Goal: Task Accomplishment & Management: Use online tool/utility

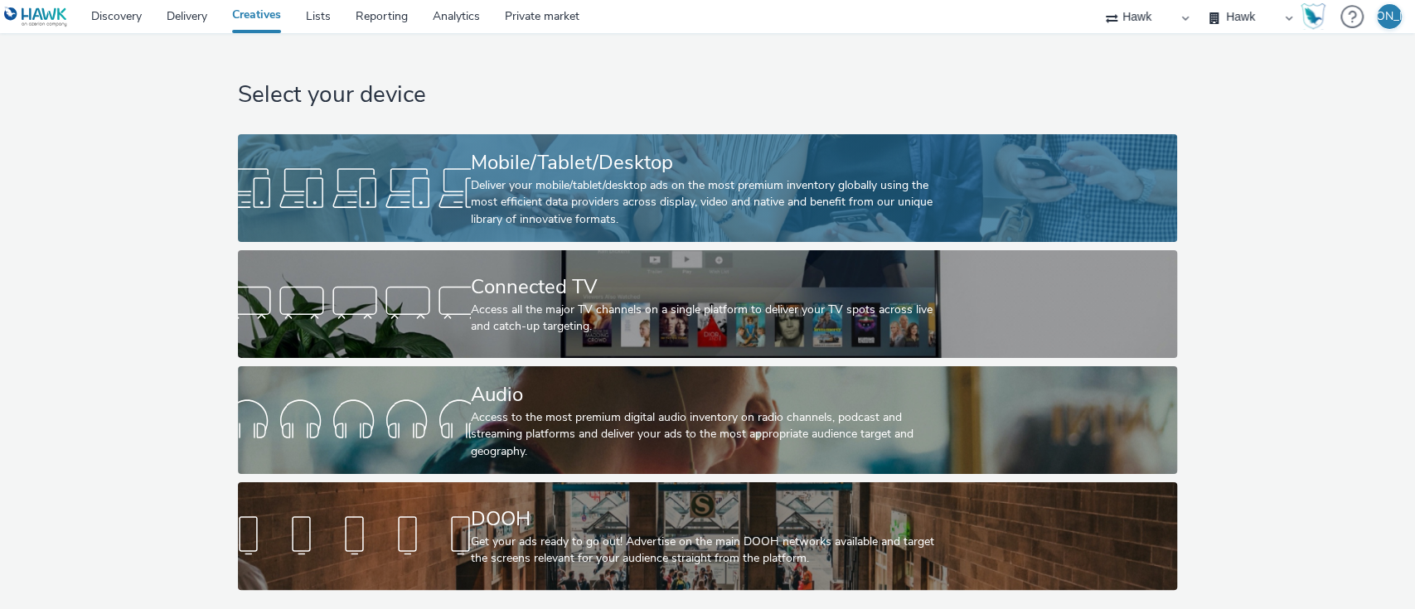
click at [247, 147] on link "Mobile/Tablet/Desktop Deliver your mobile/tablet/desktop ads on the most premiu…" at bounding box center [708, 188] width 940 height 108
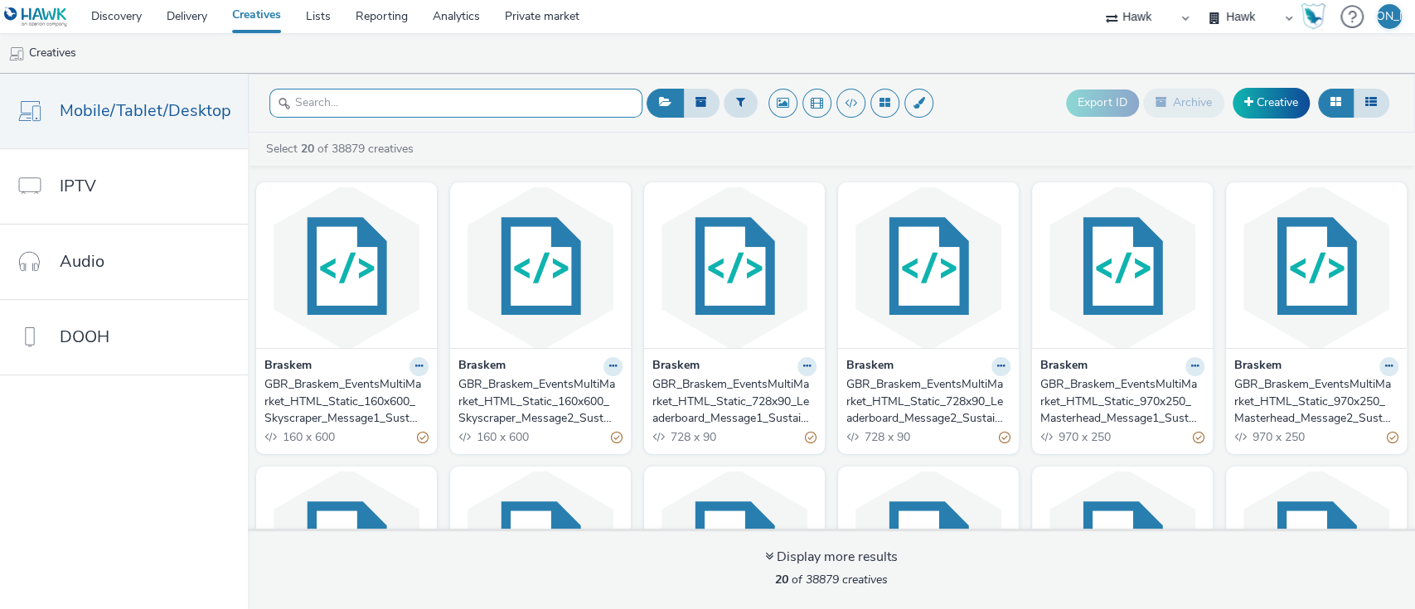
click at [419, 110] on input "text" at bounding box center [456, 103] width 373 height 29
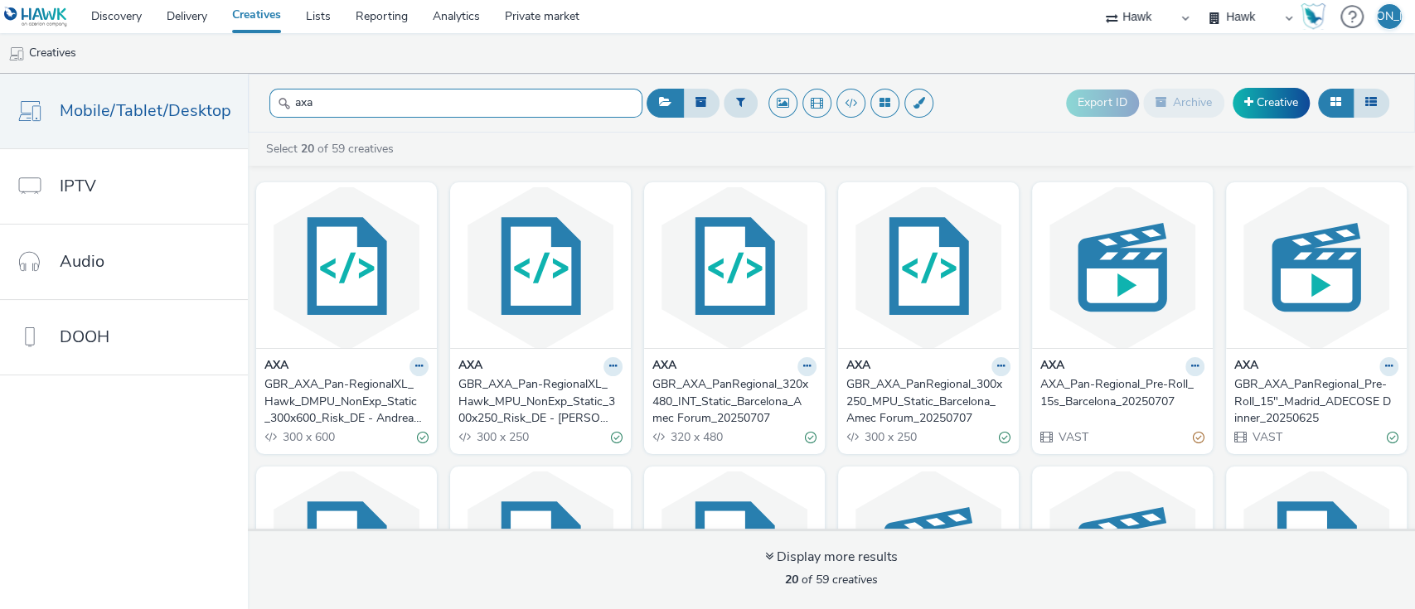
type input "axa"
click at [370, 415] on div "GBR_AXA_Pan-RegionalXL_Hawk_DMPU_NonExp_Static_300x600_Risk_DE - Andreas-Danzer…" at bounding box center [344, 401] width 158 height 51
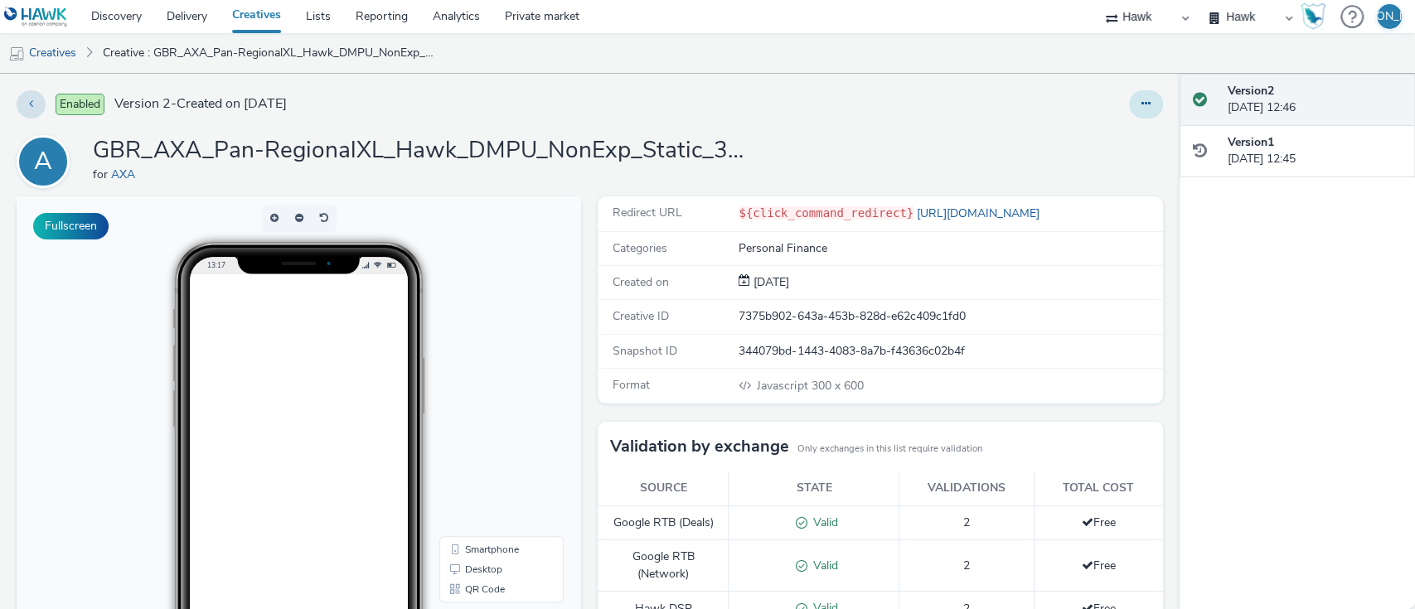
click at [1129, 106] on button at bounding box center [1146, 104] width 34 height 28
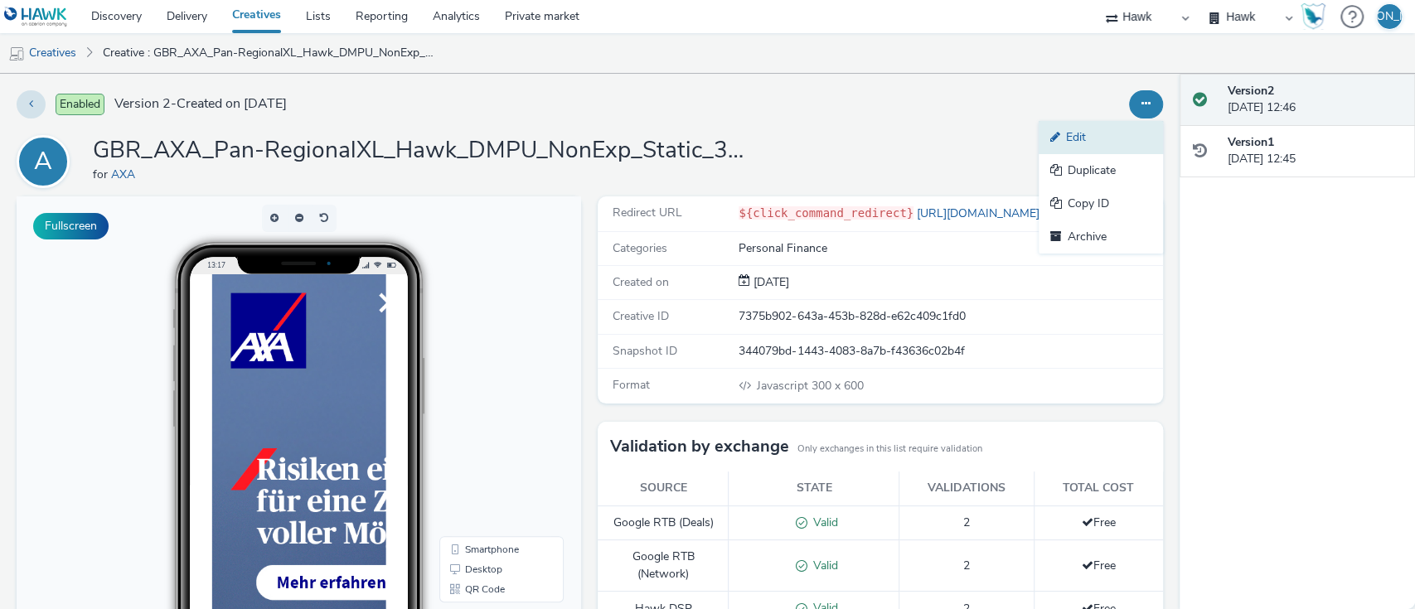
click at [1121, 145] on link "Edit" at bounding box center [1101, 137] width 124 height 33
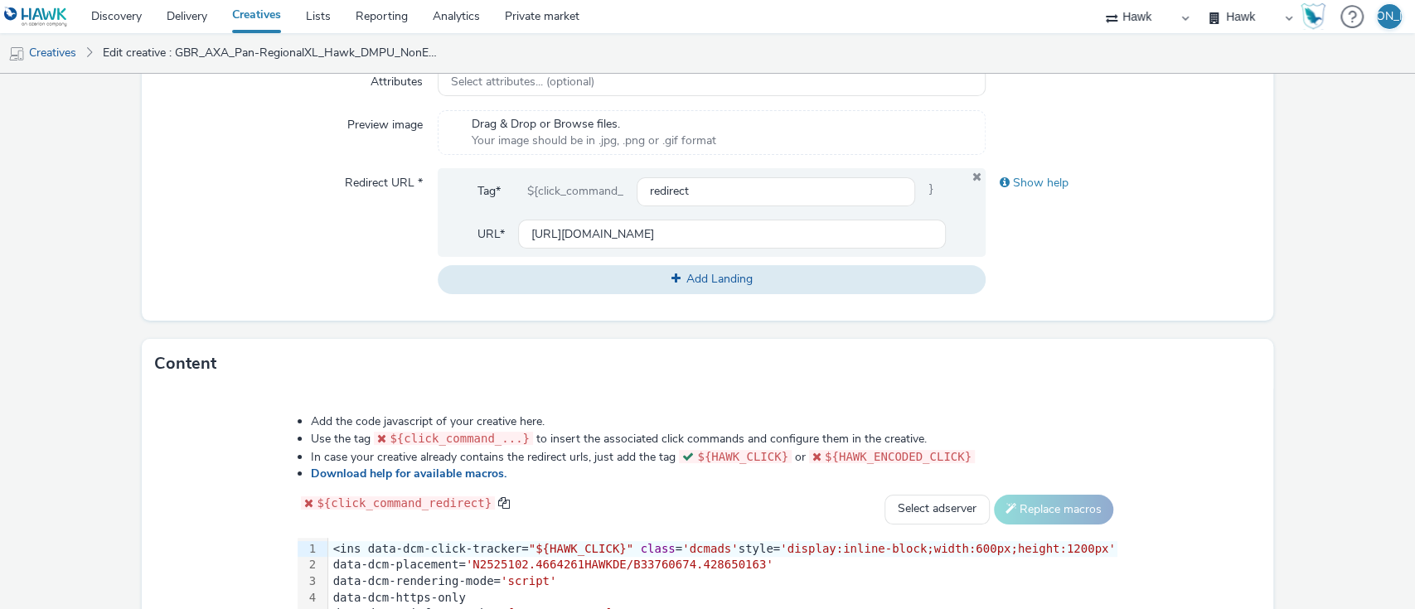
scroll to position [865, 0]
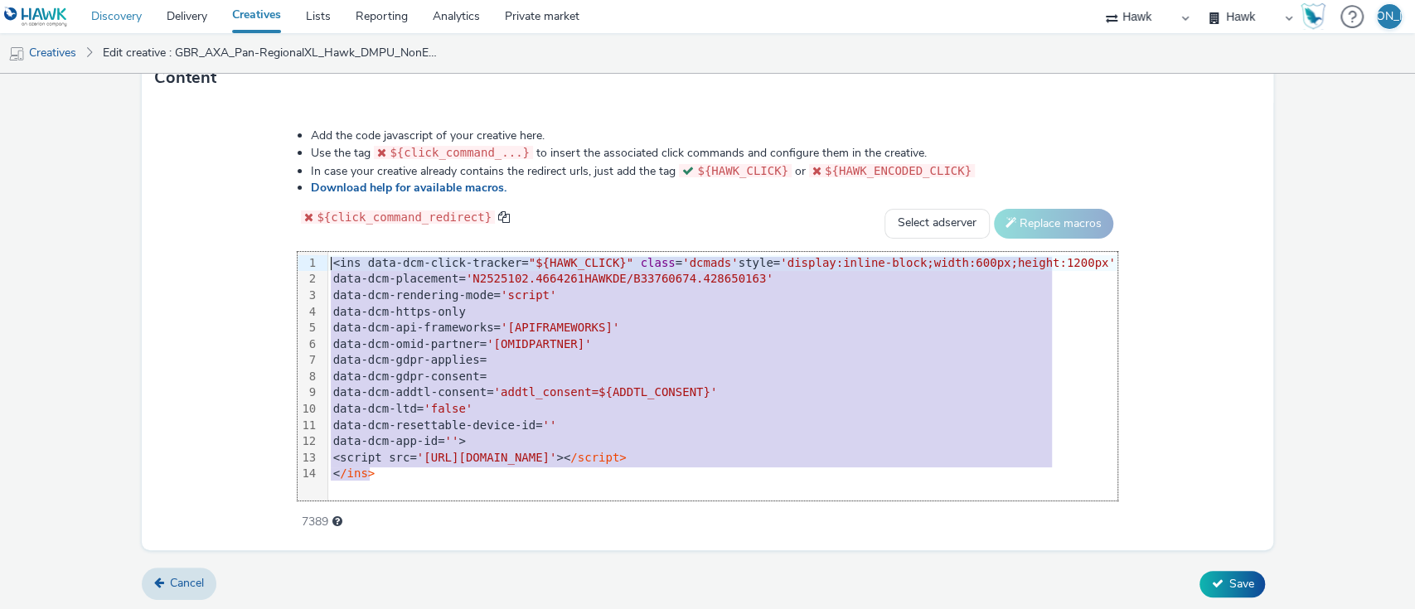
drag, startPoint x: 419, startPoint y: 469, endPoint x: 96, endPoint y: 16, distance: 556.6
click at [96, 16] on div "Discovery Delivery Creatives Lists Reporting Analytics Private market Hawk Hawk…" at bounding box center [707, 304] width 1415 height 609
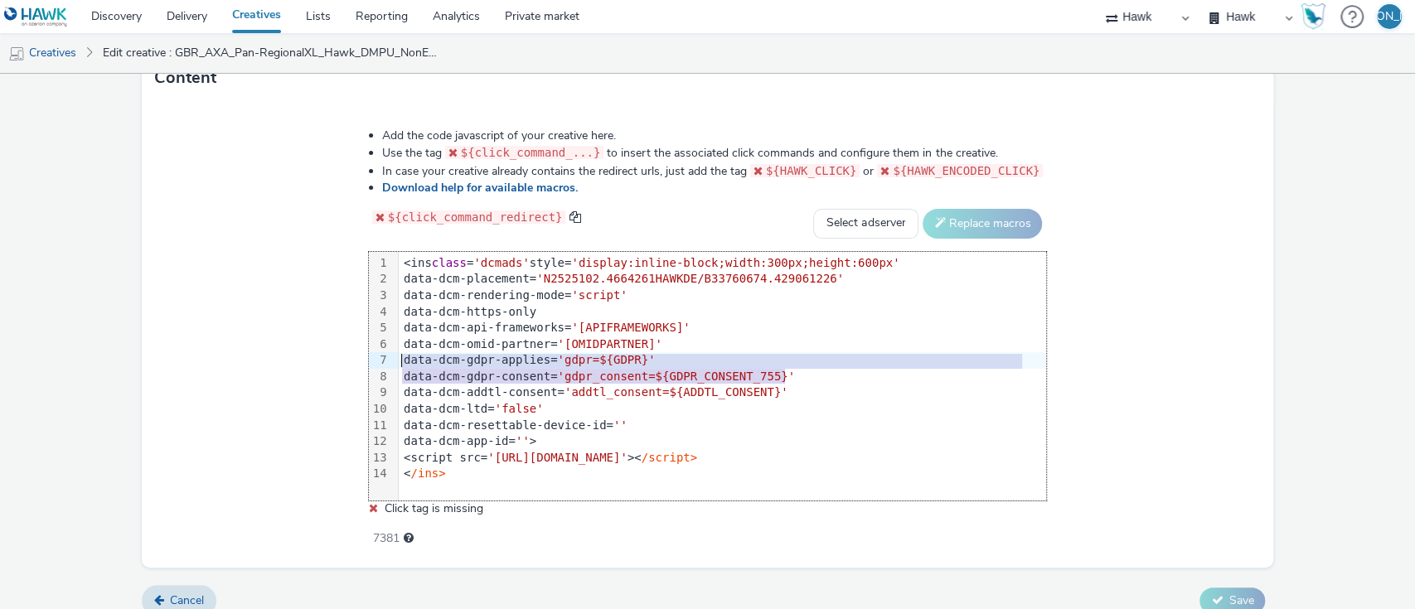
drag, startPoint x: 804, startPoint y: 366, endPoint x: 377, endPoint y: 367, distance: 427.1
click at [377, 367] on div "99 1 2 3 4 5 6 7 8 9 10 11 12 13 14 › <ins class = 'dcmads' style= 'display:inl…" at bounding box center [708, 376] width 678 height 249
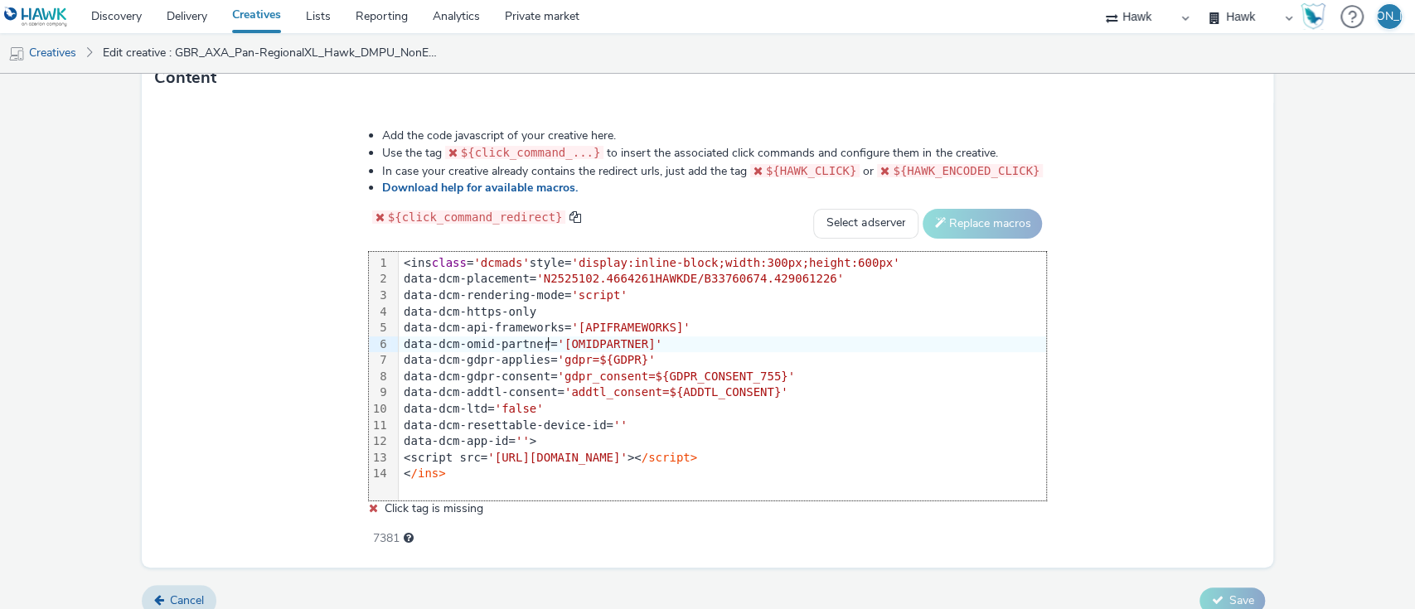
click at [551, 348] on div "data-dcm-omid-partner= '[OMIDPARTNER]'" at bounding box center [723, 345] width 648 height 17
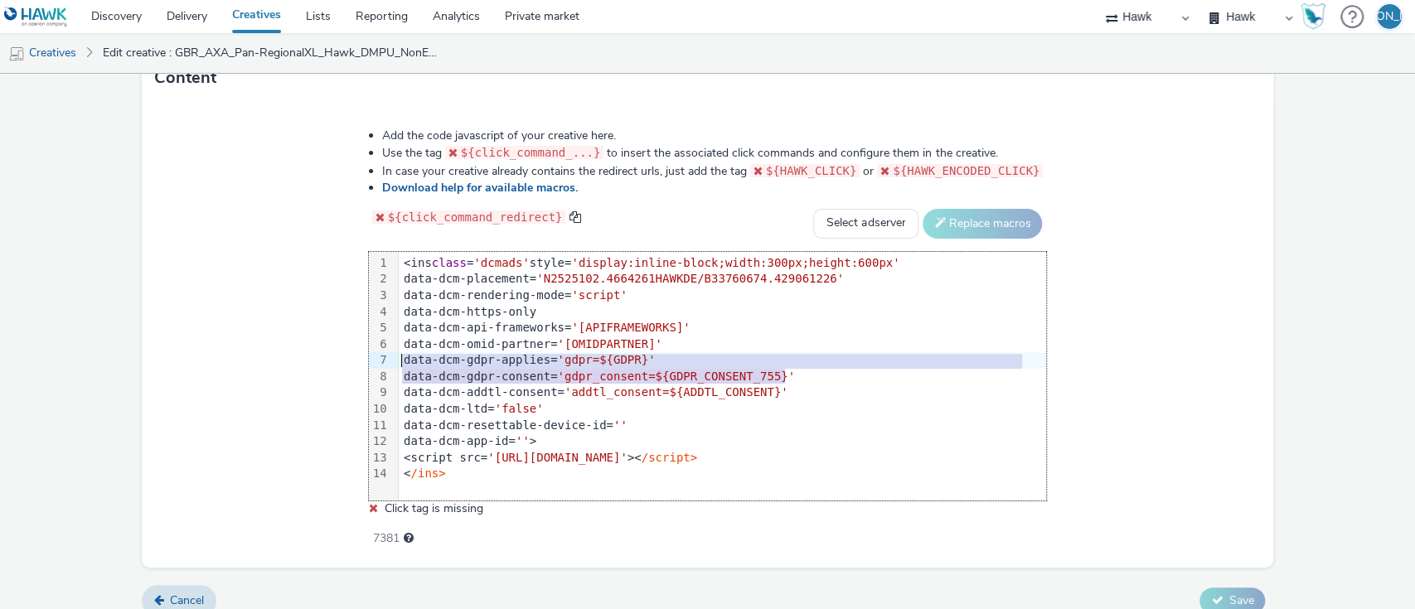
drag, startPoint x: 803, startPoint y: 367, endPoint x: 398, endPoint y: 356, distance: 404.8
click at [398, 356] on div "99 1 2 3 4 5 6 7 8 9 10 11 12 13 14 › <ins class = 'dcmads' style= 'display:inl…" at bounding box center [708, 376] width 678 height 249
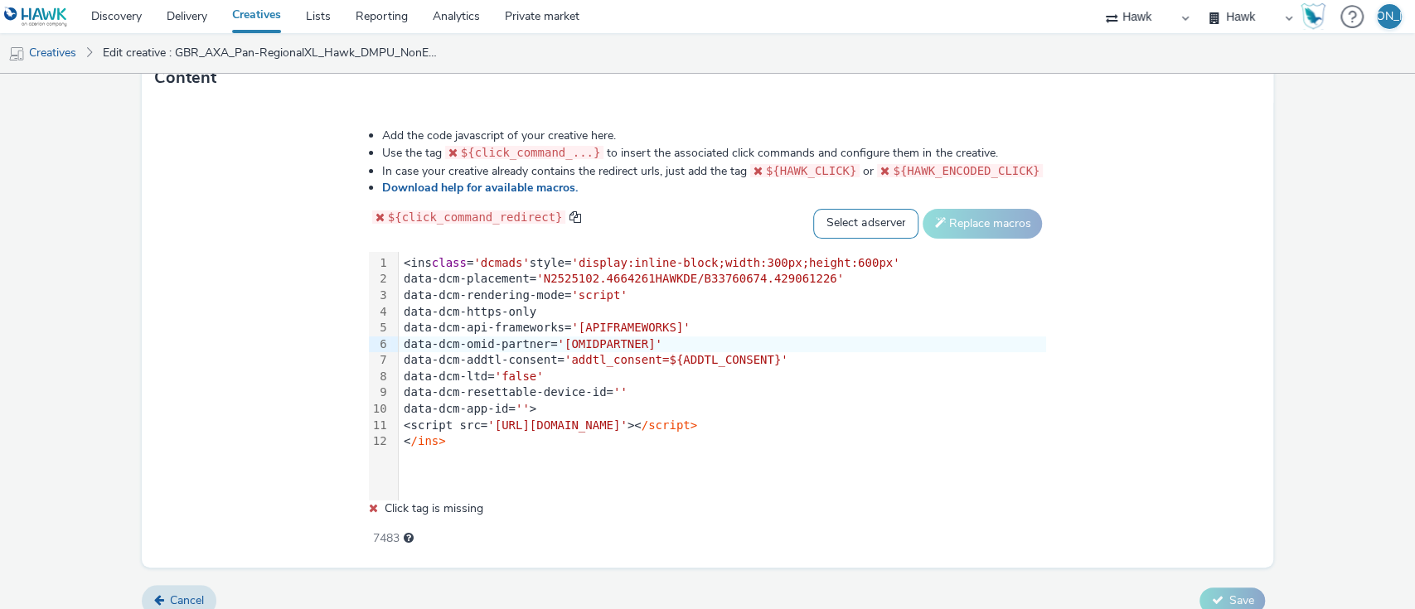
click at [858, 218] on select "Select adserver Sizmek DCM Adform Sting" at bounding box center [865, 224] width 105 height 30
select select "dcm"
click at [813, 209] on select "Select adserver Sizmek DCM Adform Sting" at bounding box center [865, 224] width 105 height 30
click at [964, 229] on button "Replace macros" at bounding box center [982, 224] width 119 height 30
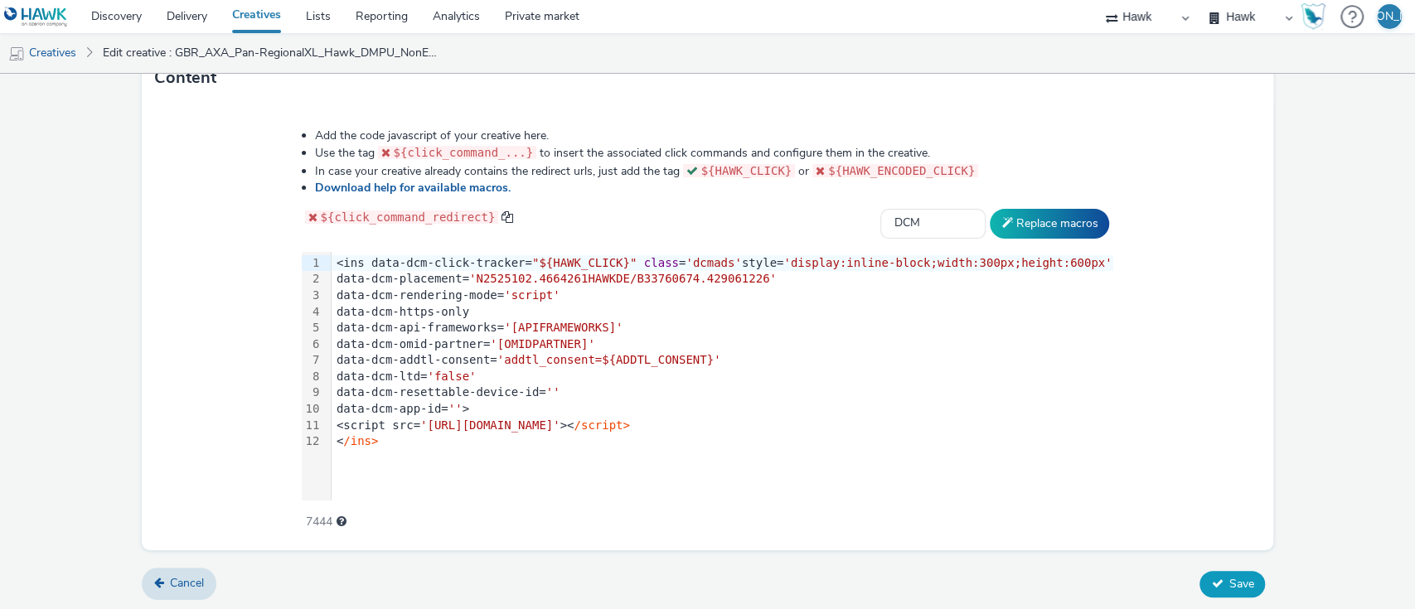
click at [1229, 580] on span "Save" at bounding box center [1241, 584] width 25 height 16
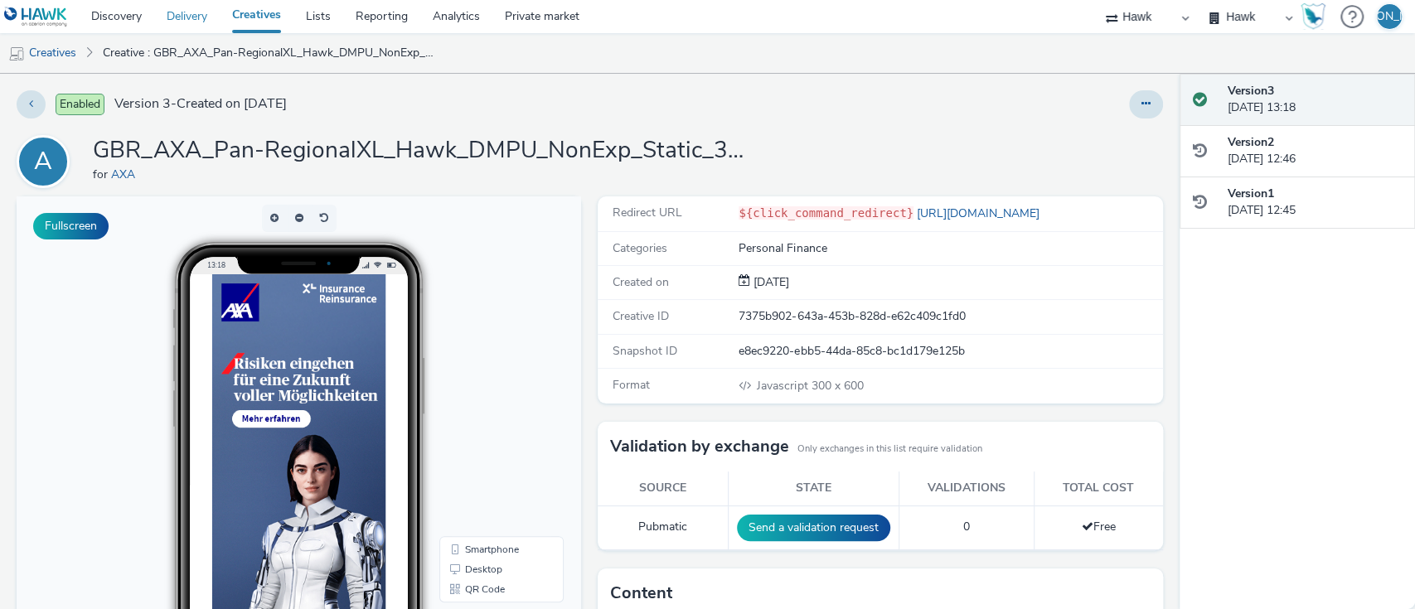
click at [179, 10] on link "Delivery" at bounding box center [187, 16] width 66 height 33
